Goal: Task Accomplishment & Management: Use online tool/utility

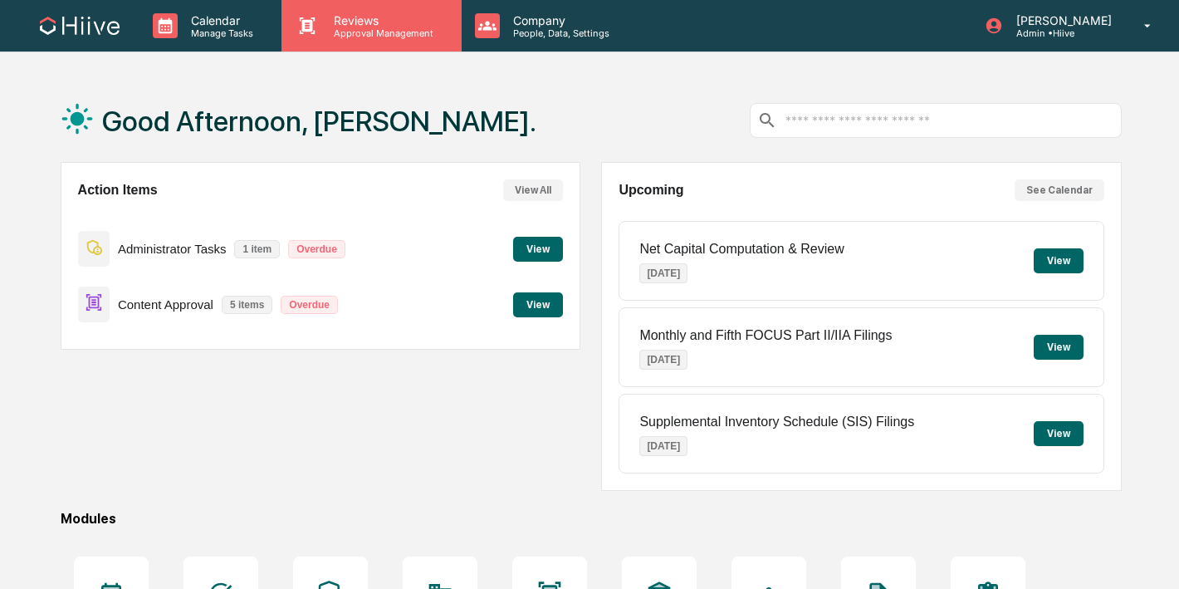
click at [354, 35] on p "Approval Management" at bounding box center [381, 33] width 121 height 12
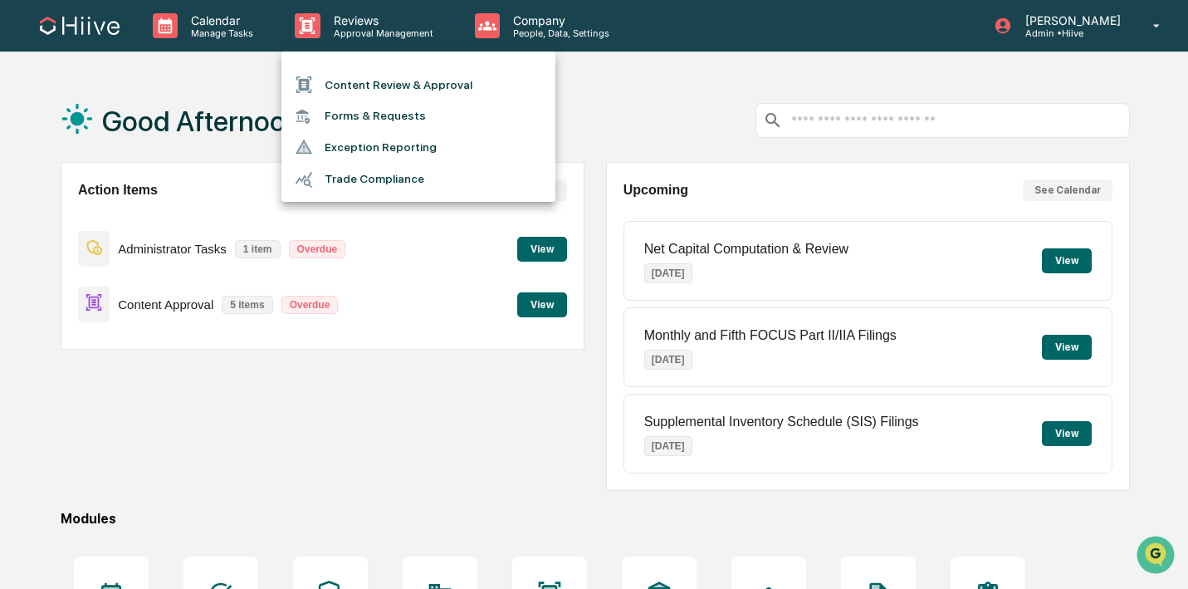
click at [350, 76] on li "Content Review & Approval" at bounding box center [419, 85] width 274 height 32
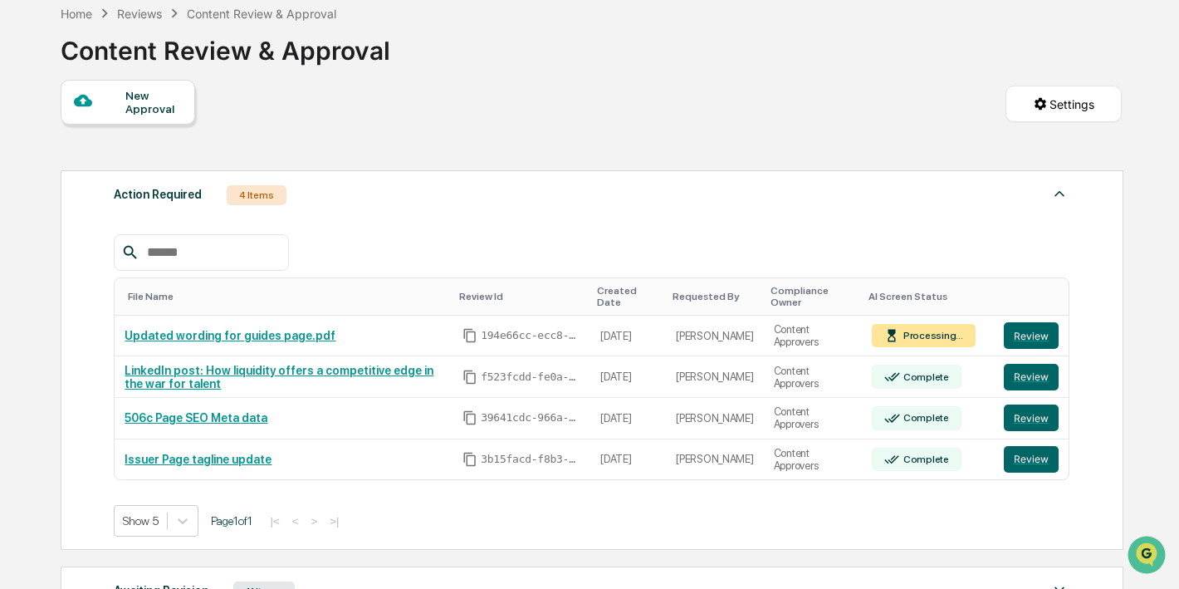
scroll to position [103, 0]
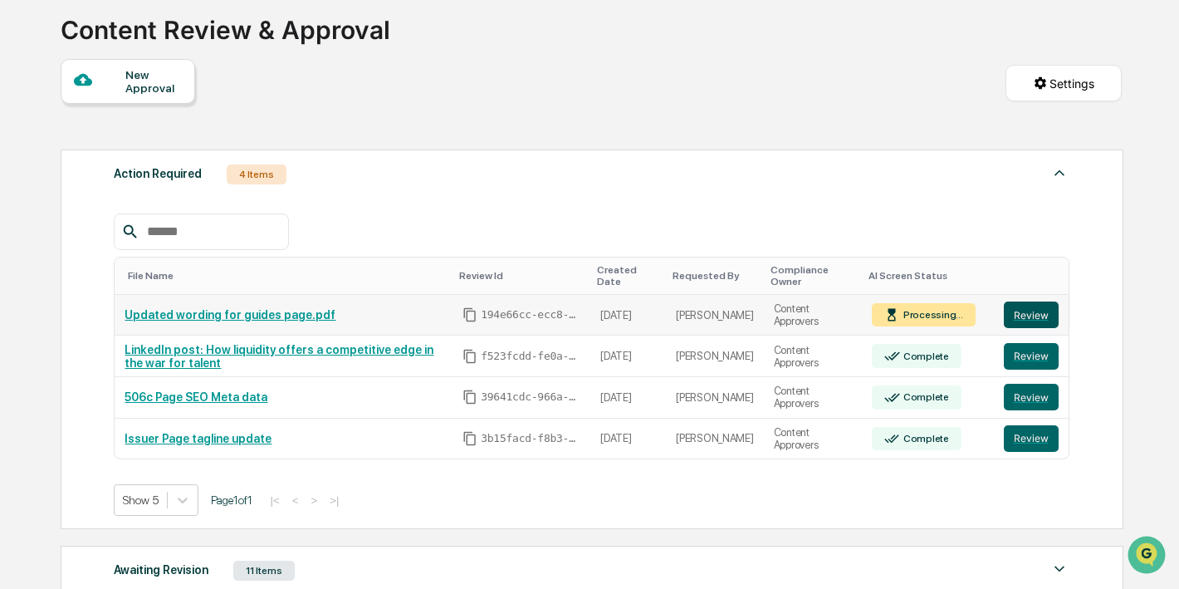
click at [1025, 311] on button "Review" at bounding box center [1031, 314] width 55 height 27
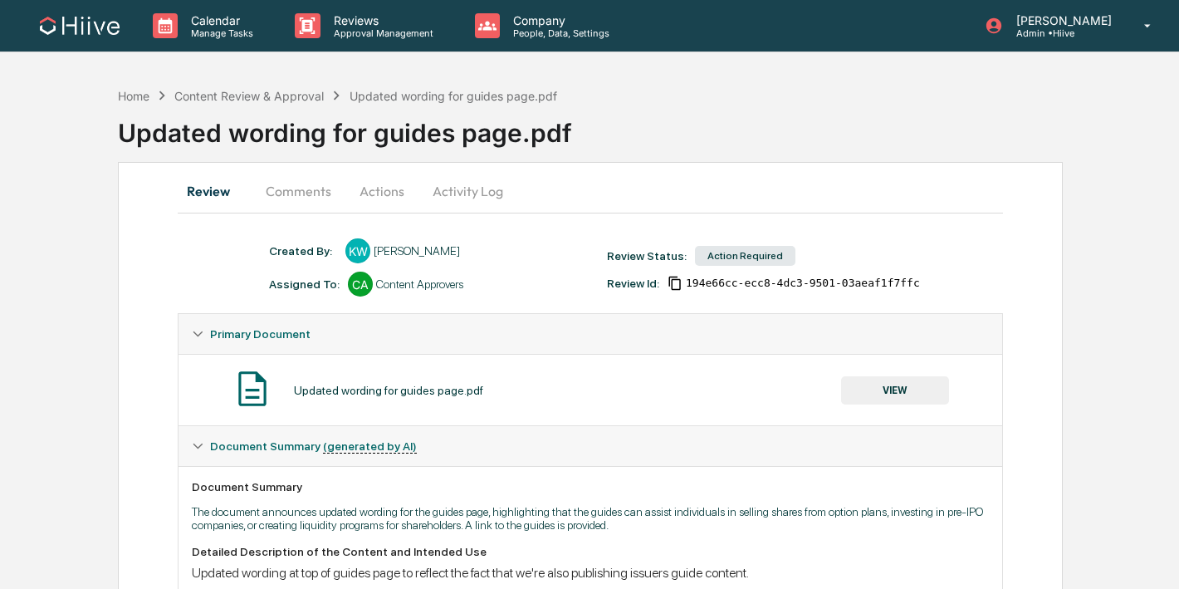
click at [320, 206] on button "Comments" at bounding box center [298, 191] width 92 height 40
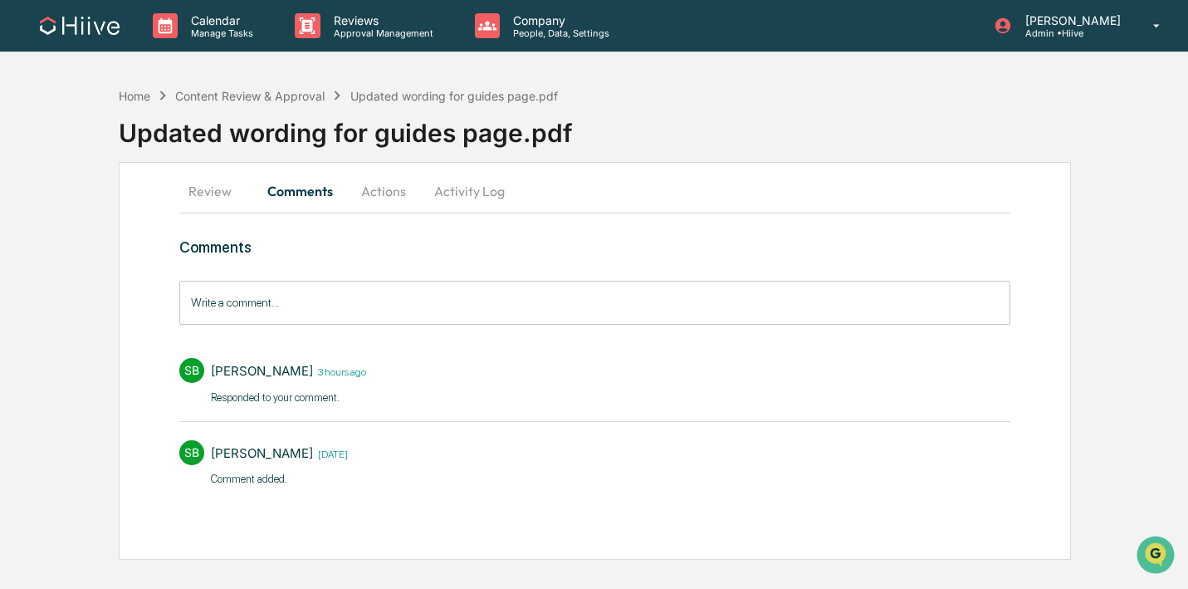
click at [276, 307] on input "Write a comment..." at bounding box center [595, 303] width 832 height 44
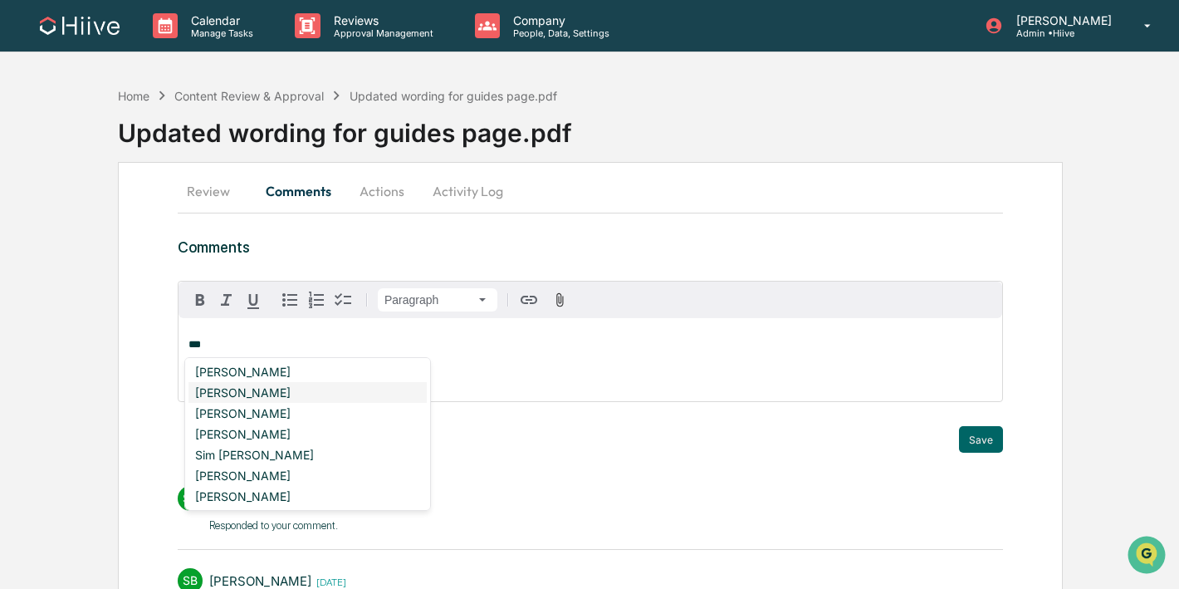
click at [232, 389] on div "[PERSON_NAME]" at bounding box center [308, 392] width 238 height 21
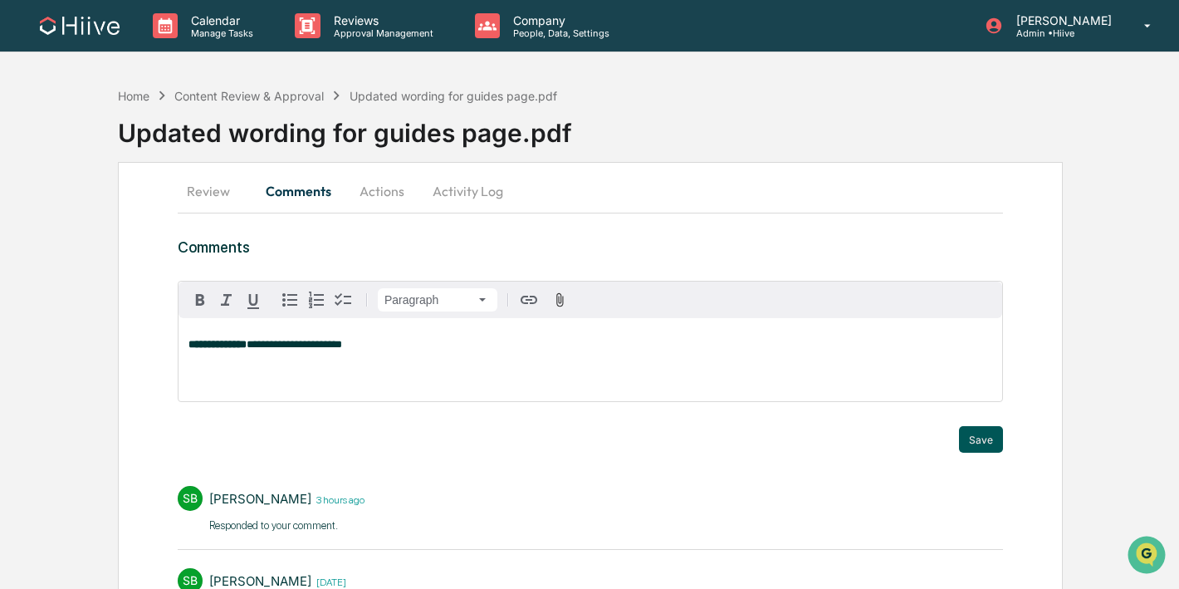
click at [978, 439] on button "Save" at bounding box center [981, 439] width 44 height 27
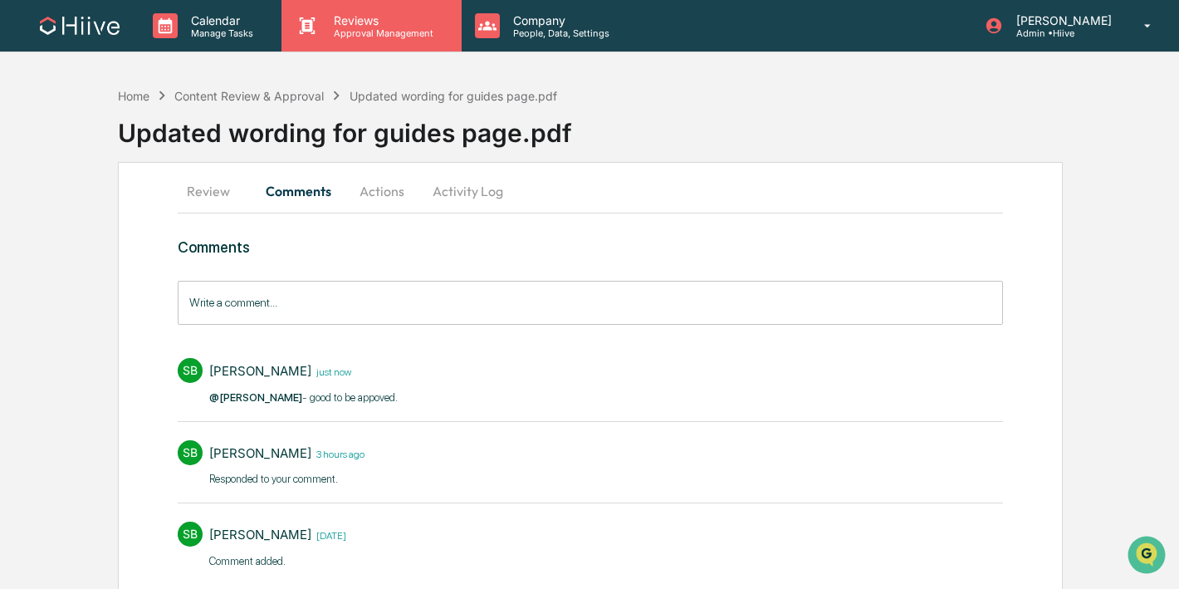
click at [396, 47] on div "Reviews Approval Management" at bounding box center [371, 25] width 179 height 51
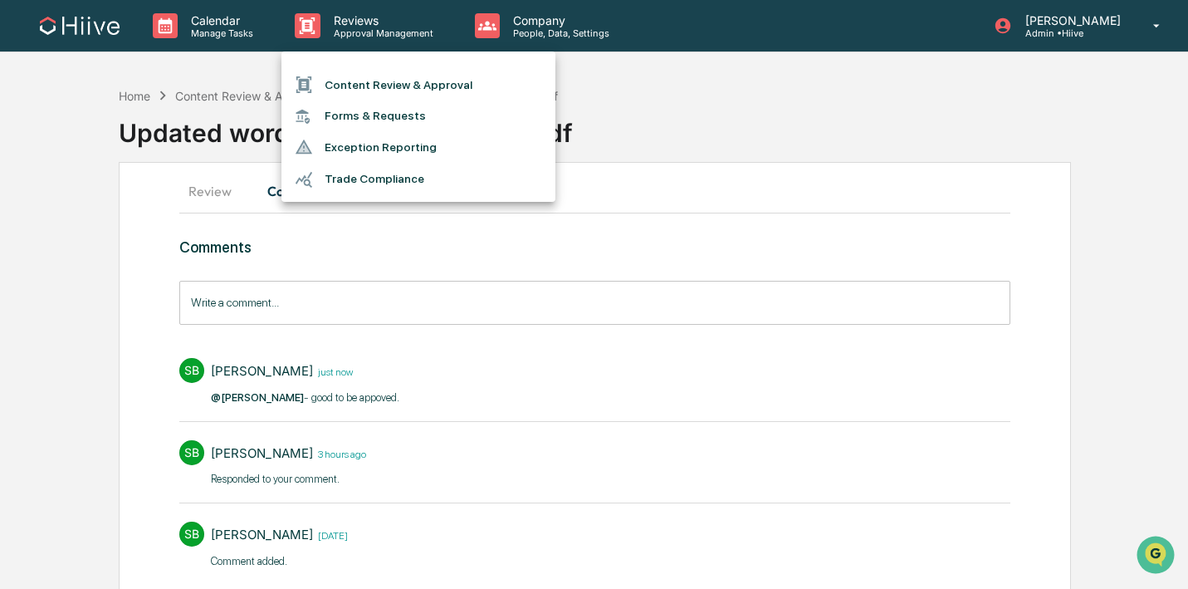
click at [395, 85] on li "Content Review & Approval" at bounding box center [419, 85] width 274 height 32
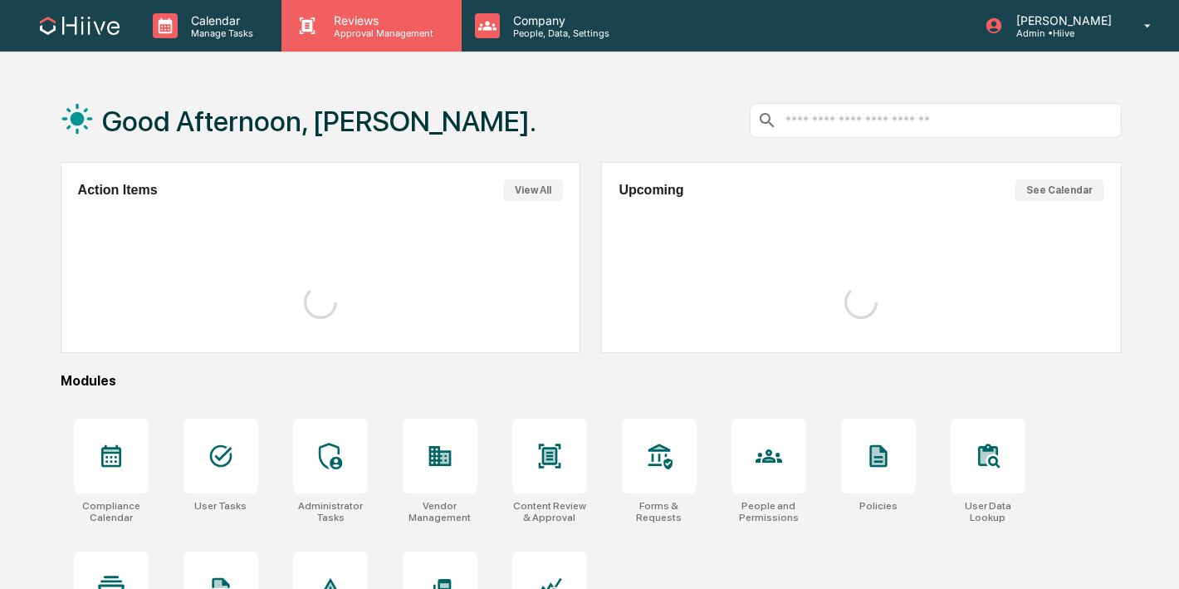
click at [343, 31] on p "Approval Management" at bounding box center [381, 33] width 121 height 12
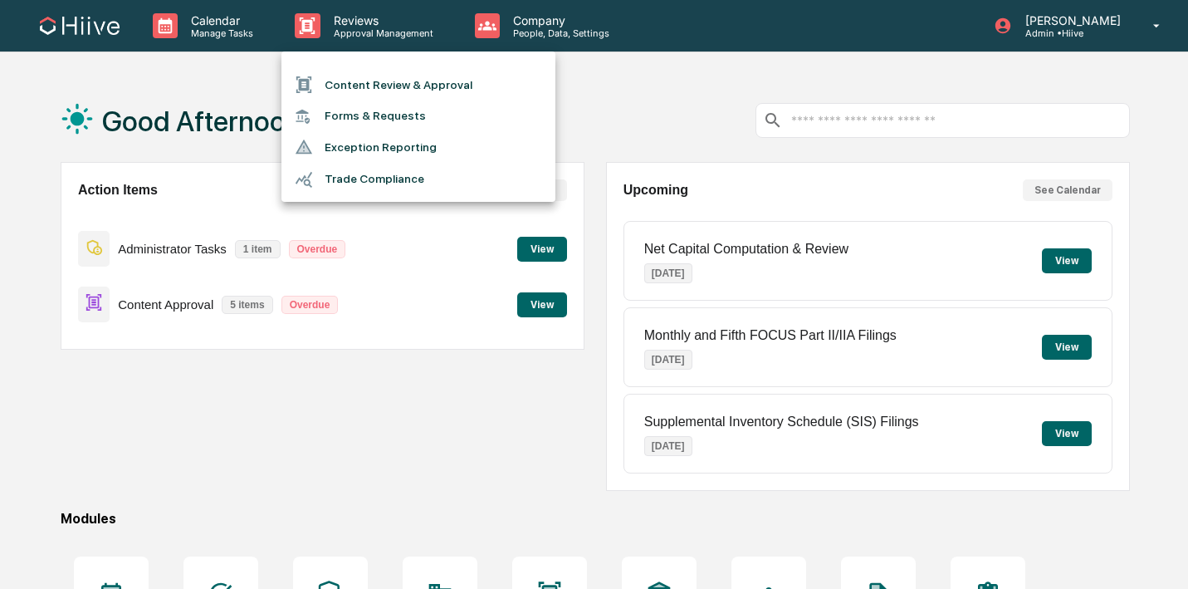
click at [337, 77] on li "Content Review & Approval" at bounding box center [419, 85] width 274 height 32
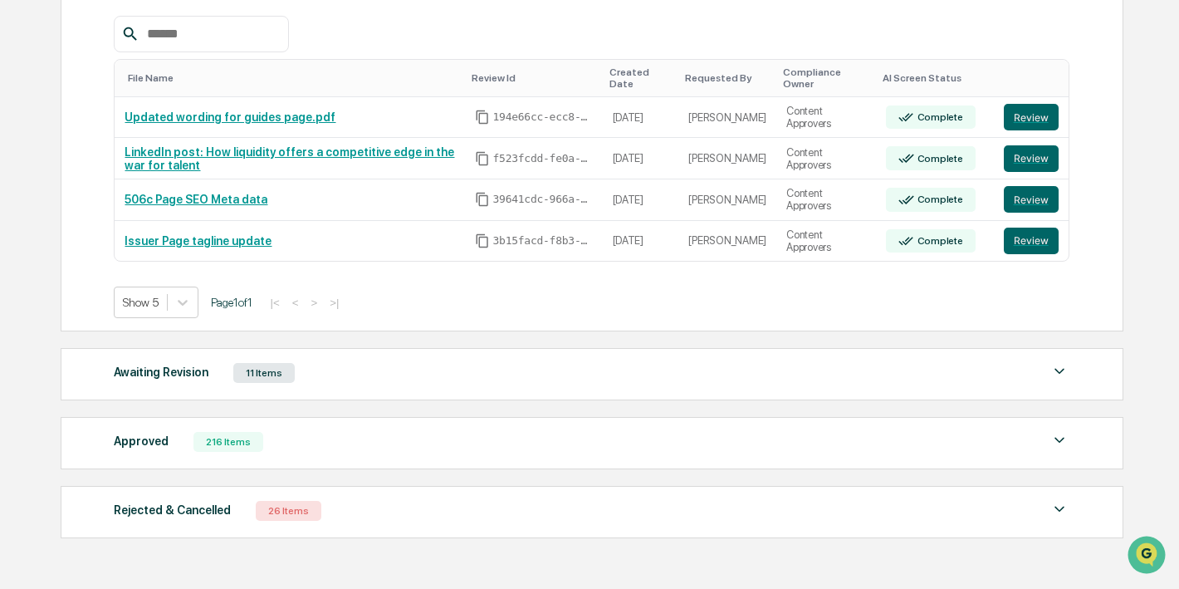
scroll to position [302, 0]
